Goal: Task Accomplishment & Management: Complete application form

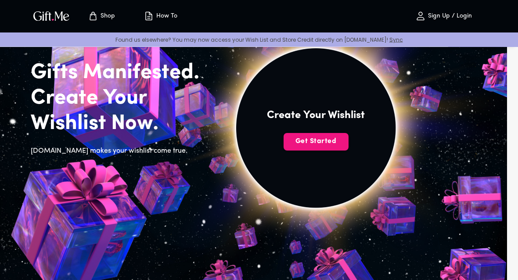
scroll to position [53, 0]
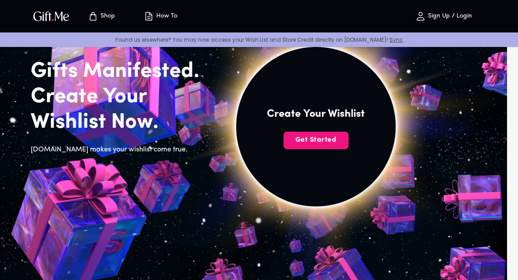
click at [333, 137] on span "Get Started" at bounding box center [316, 140] width 65 height 10
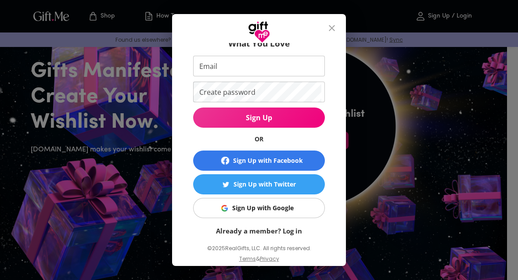
scroll to position [39, 0]
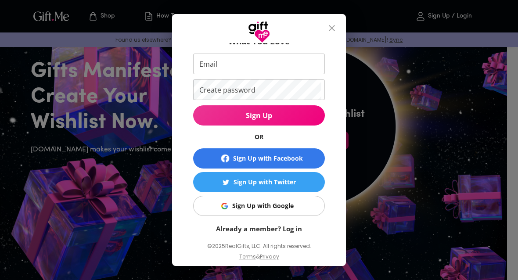
click at [295, 212] on button "Sign Up with Google" at bounding box center [259, 206] width 132 height 20
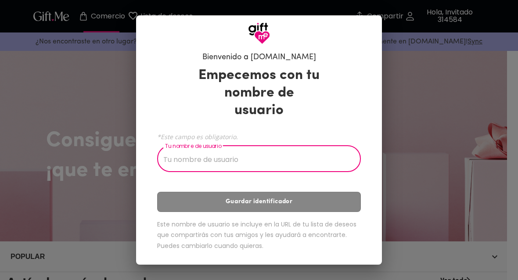
click at [273, 148] on input "Tu nombre de usuario" at bounding box center [254, 160] width 194 height 25
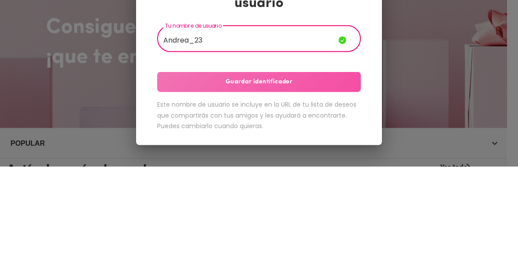
type input "Andrea_23"
click at [332, 185] on button "Guardar identificador" at bounding box center [259, 195] width 204 height 20
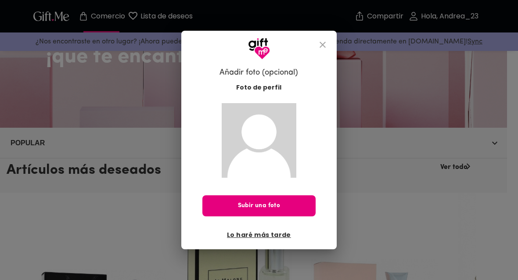
click at [260, 236] on font "Lo haré más tarde" at bounding box center [259, 235] width 64 height 9
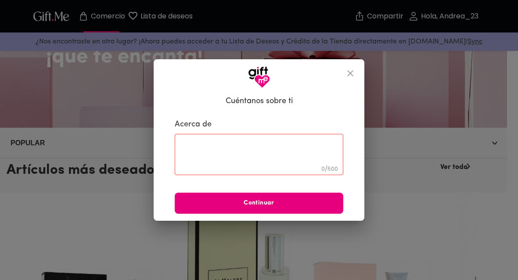
click at [356, 65] on button "cerca" at bounding box center [350, 73] width 21 height 21
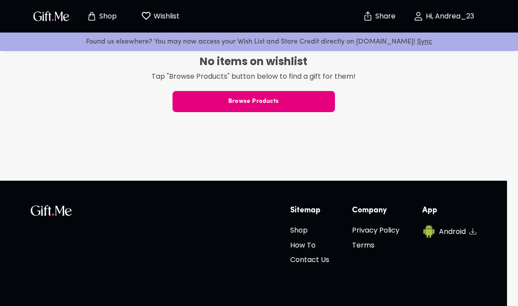
scroll to position [233, 0]
